Goal: Task Accomplishment & Management: Manage account settings

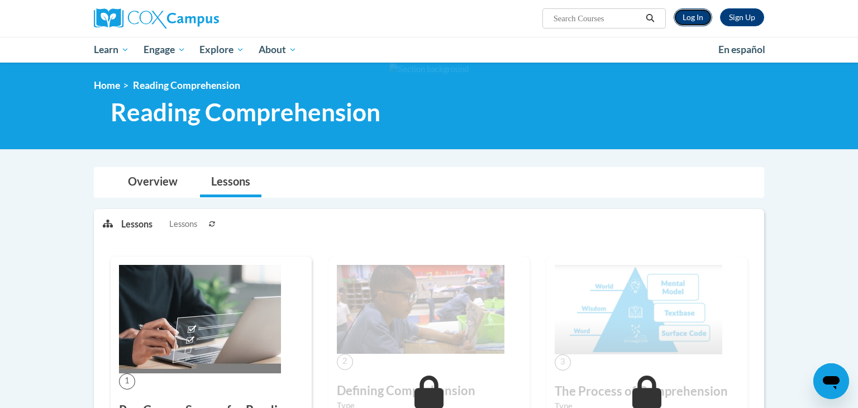
click at [677, 13] on link "Log In" at bounding box center [692, 17] width 39 height 18
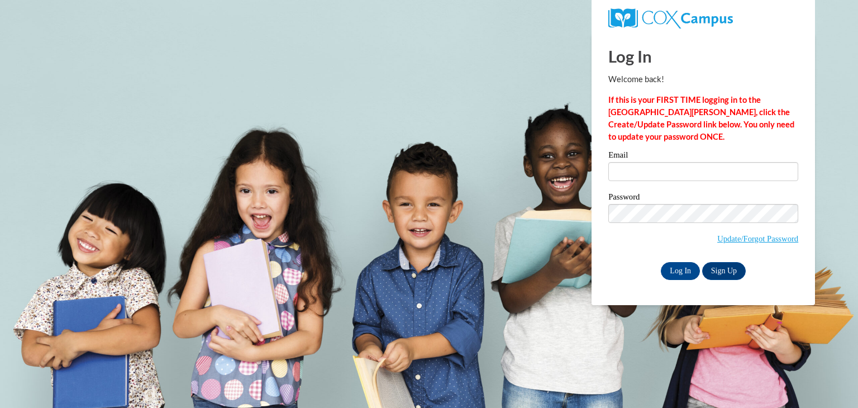
type input "posick@erinschool.org"
click at [604, 251] on div "Please enter your email! Please enter your password! Email posick@erinschool.or…" at bounding box center [703, 215] width 207 height 128
click at [670, 269] on input "Log In" at bounding box center [680, 271] width 39 height 18
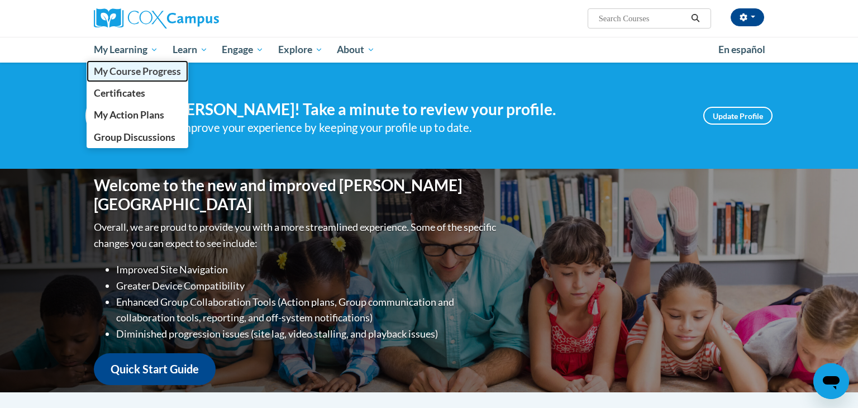
click at [108, 67] on span "My Course Progress" at bounding box center [137, 71] width 87 height 12
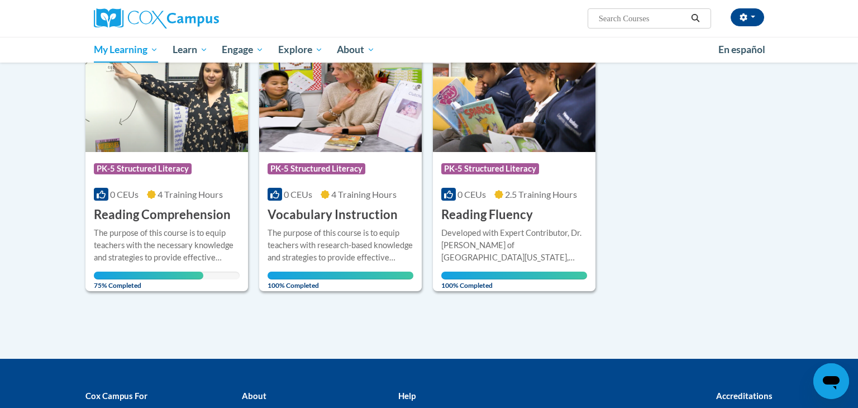
scroll to position [184, 0]
